Goal: Navigation & Orientation: Find specific page/section

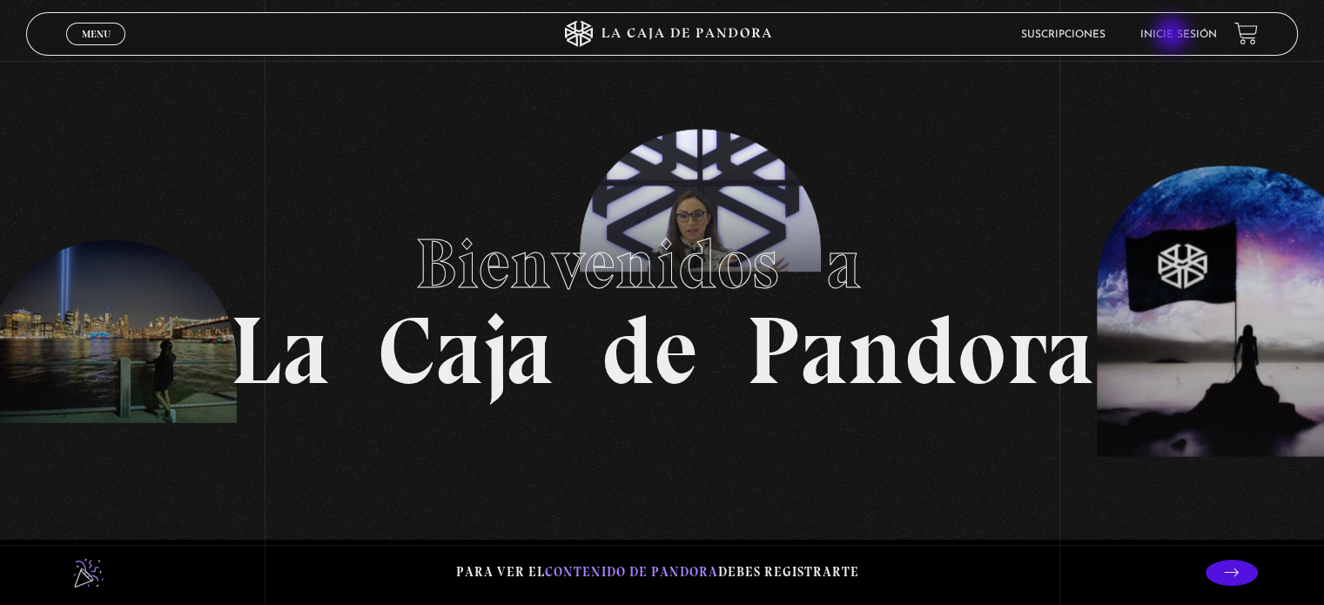
click at [1173, 36] on link "Inicie sesión" at bounding box center [1178, 35] width 77 height 10
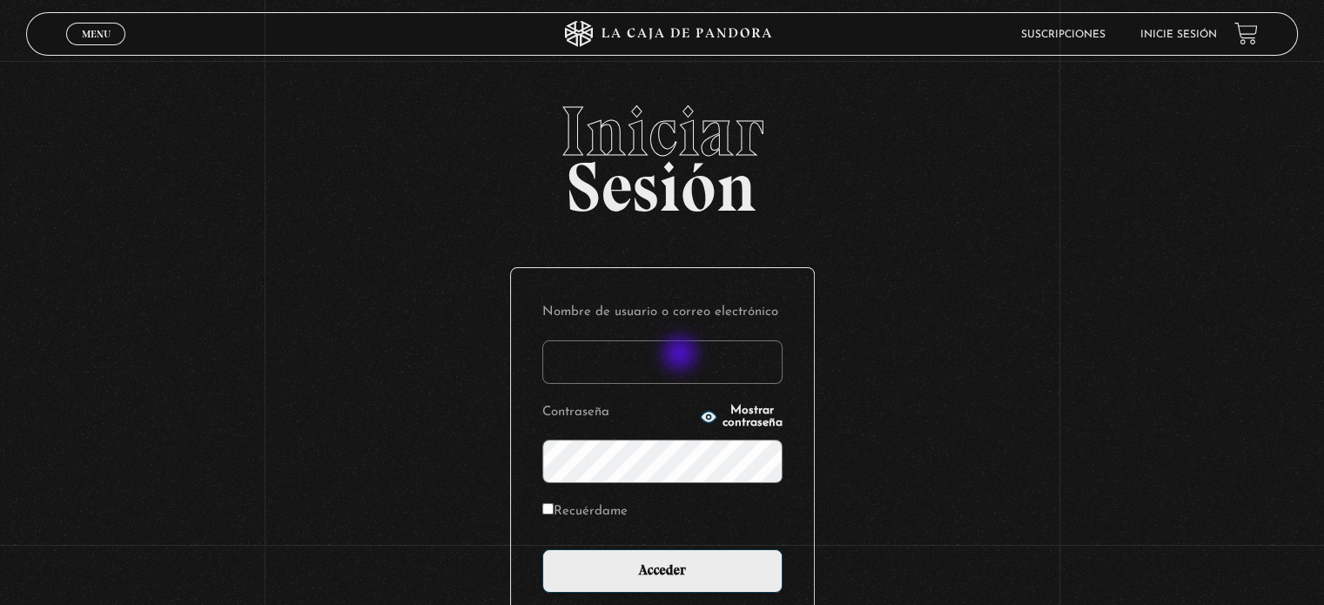
click at [682, 355] on input "Nombre de usuario o correo electrónico" at bounding box center [662, 362] width 240 height 44
type input "karenmora516@gmail.com"
click at [542, 549] on input "Acceder" at bounding box center [662, 571] width 240 height 44
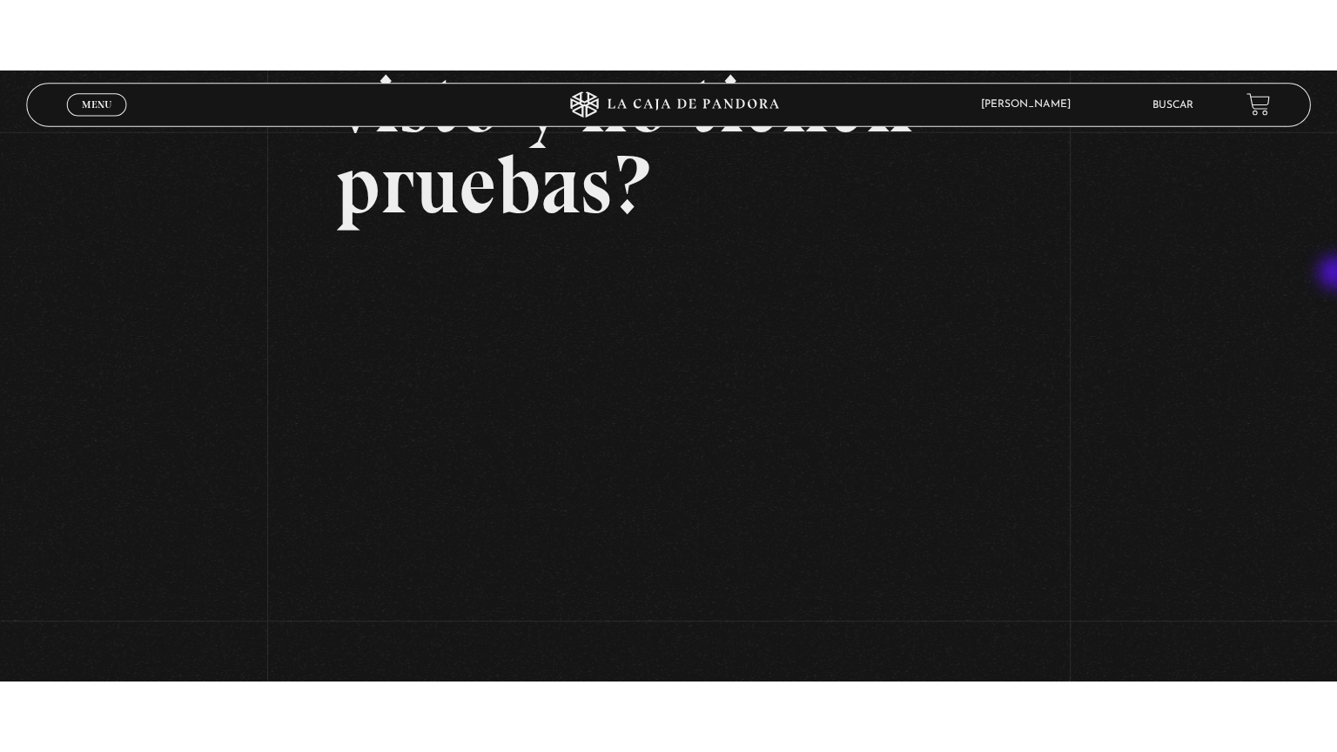
scroll to position [288, 0]
